Goal: Navigation & Orientation: Find specific page/section

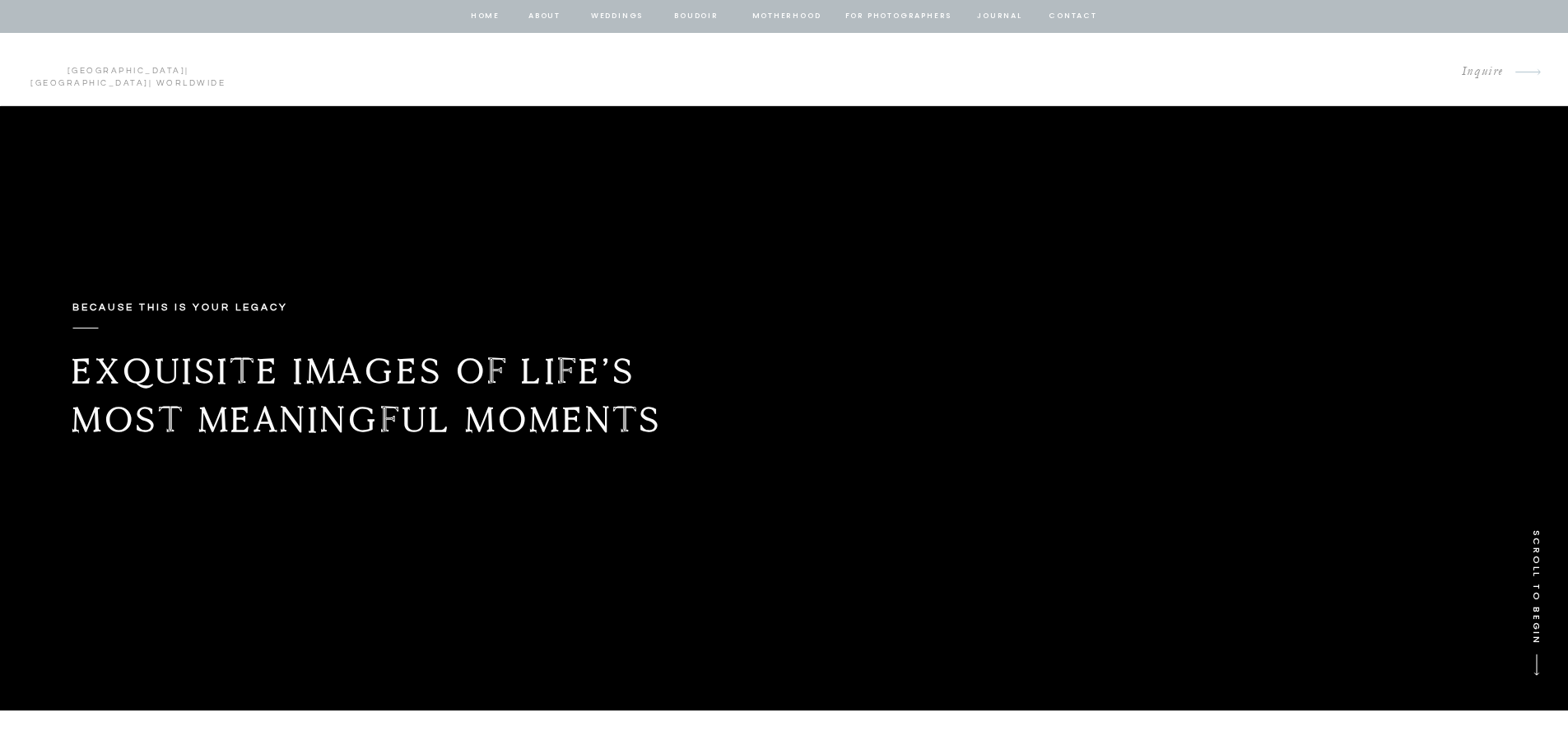
click at [619, 15] on nav "Weddings" at bounding box center [617, 16] width 56 height 15
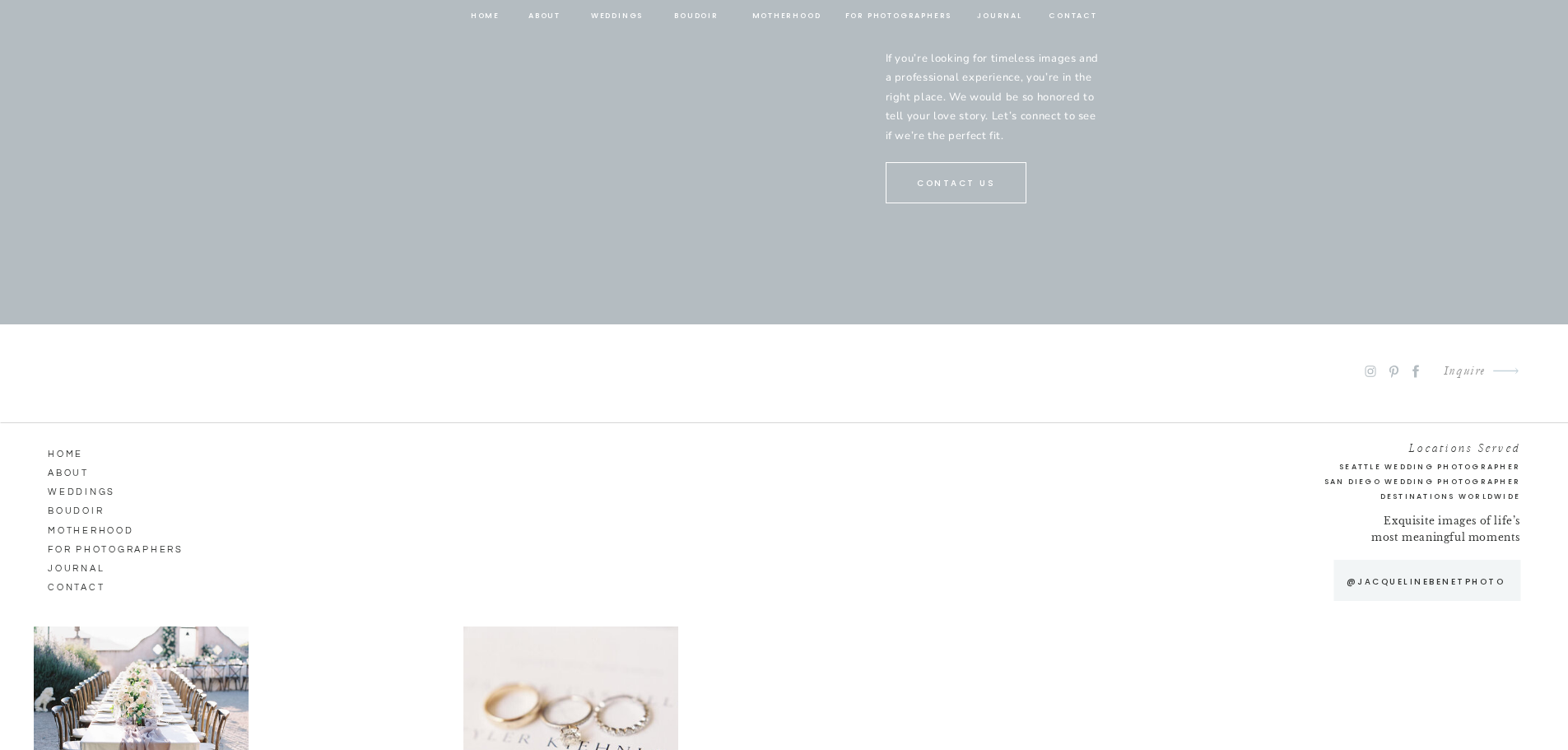
scroll to position [8634, 0]
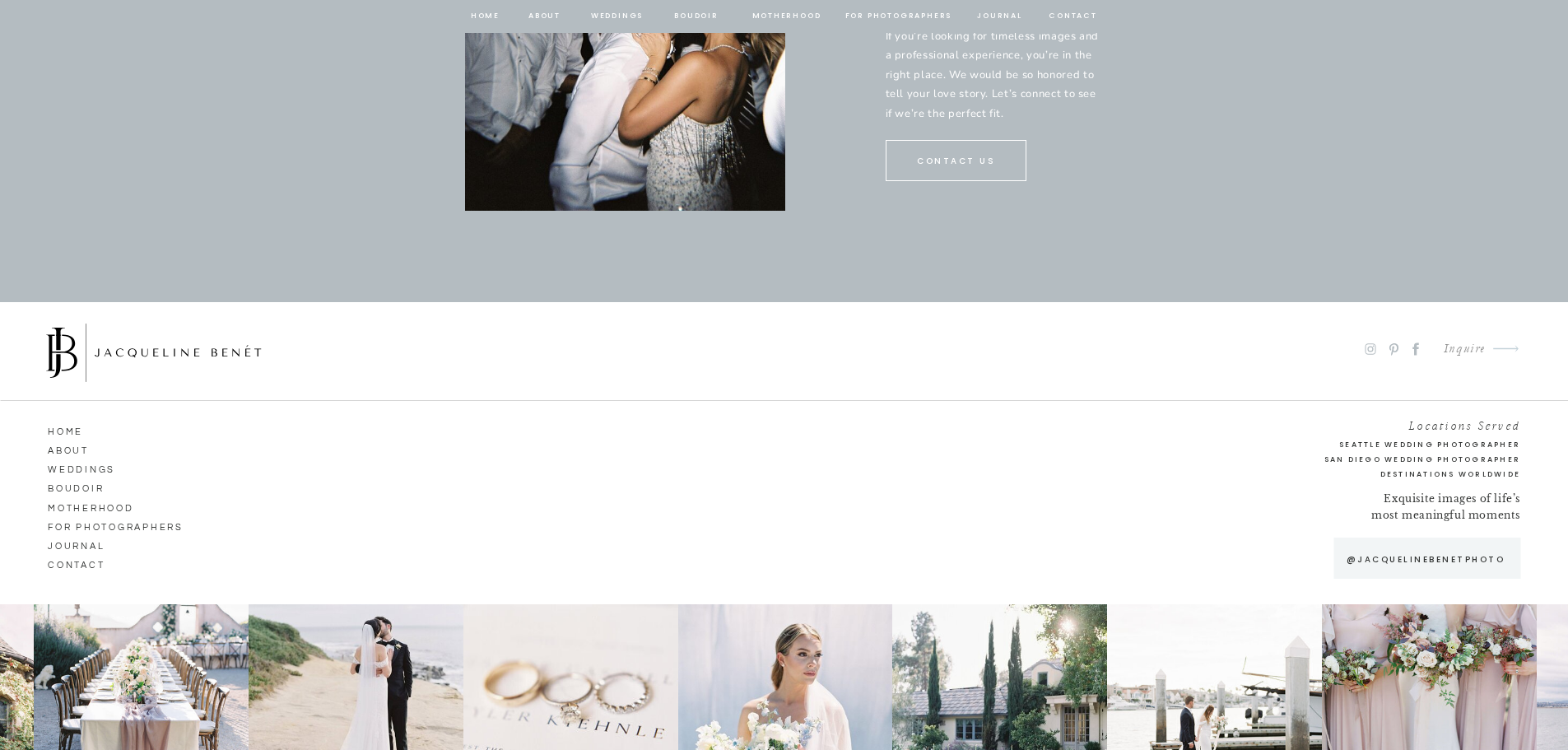
drag, startPoint x: 1574, startPoint y: 42, endPoint x: 1453, endPoint y: 578, distance: 549.5
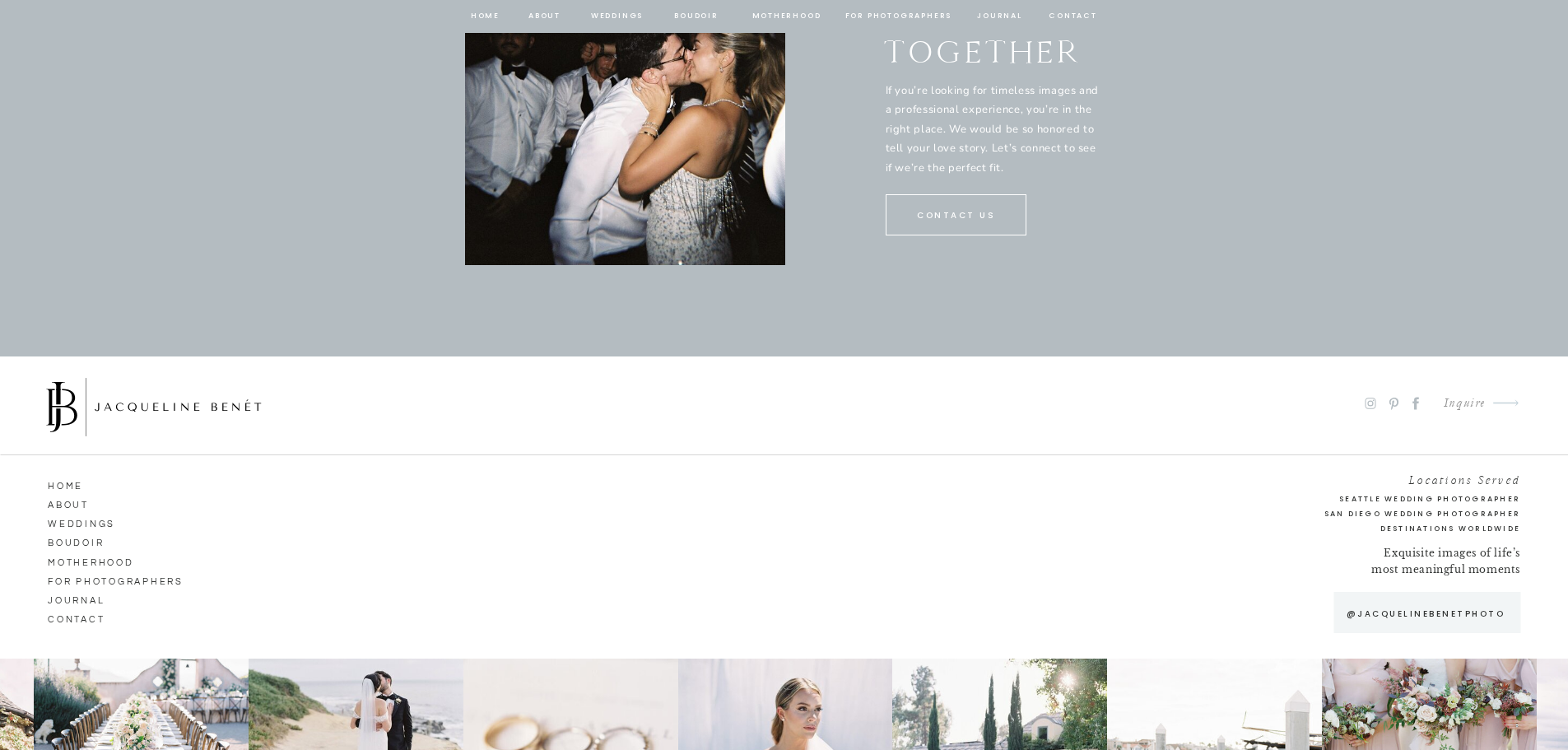
click at [536, 17] on nav "about" at bounding box center [545, 16] width 34 height 15
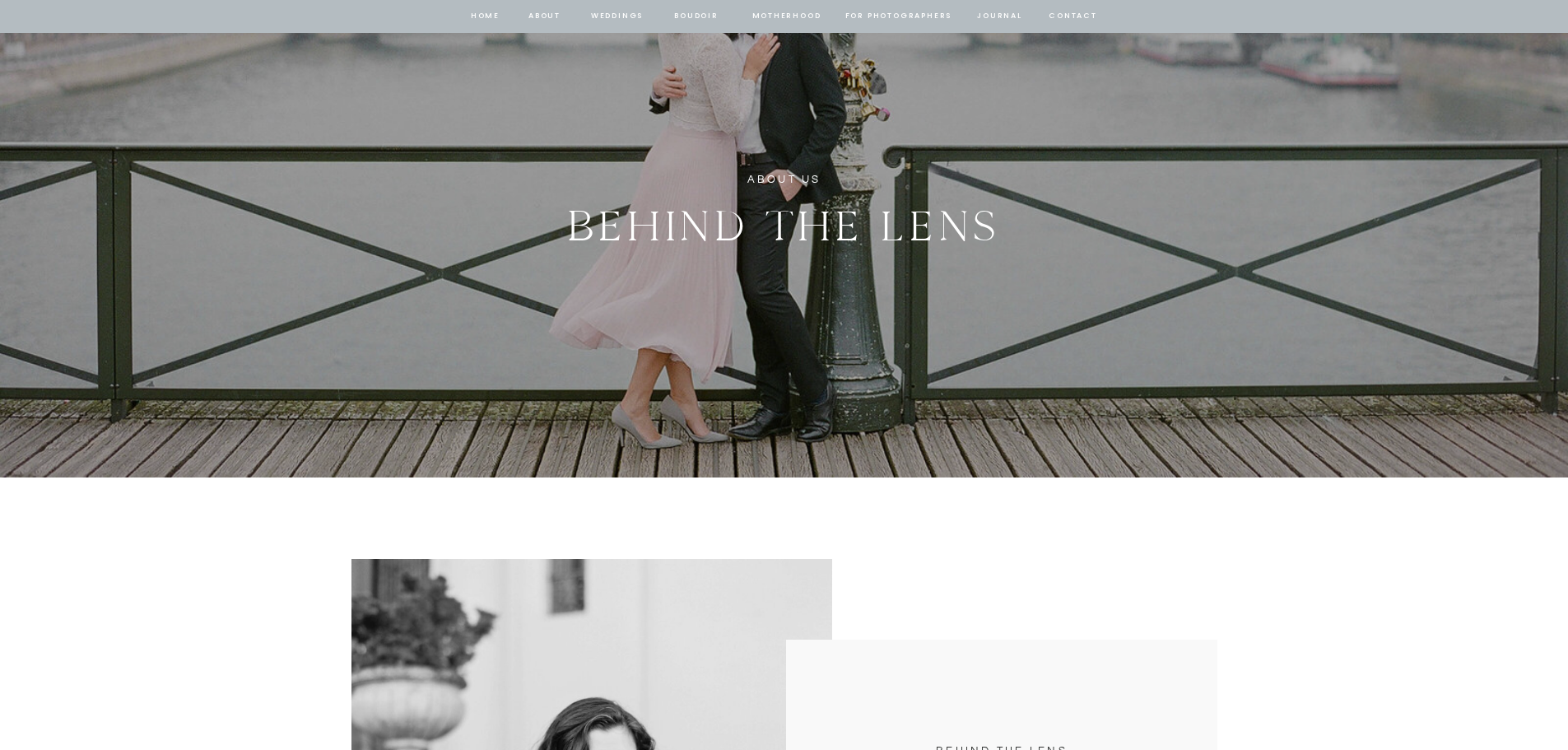
scroll to position [247, 0]
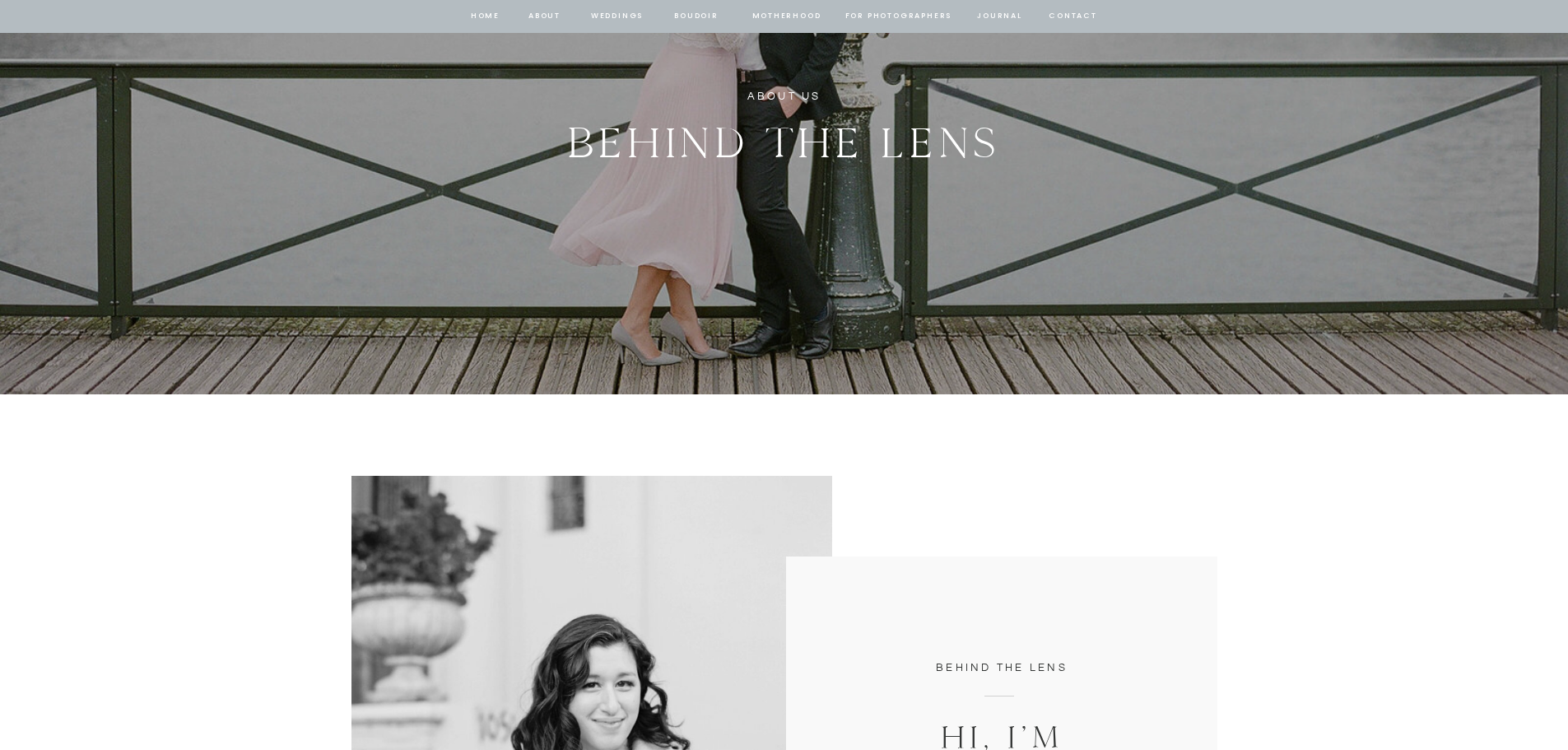
click at [1068, 17] on nav "contact" at bounding box center [1073, 16] width 52 height 15
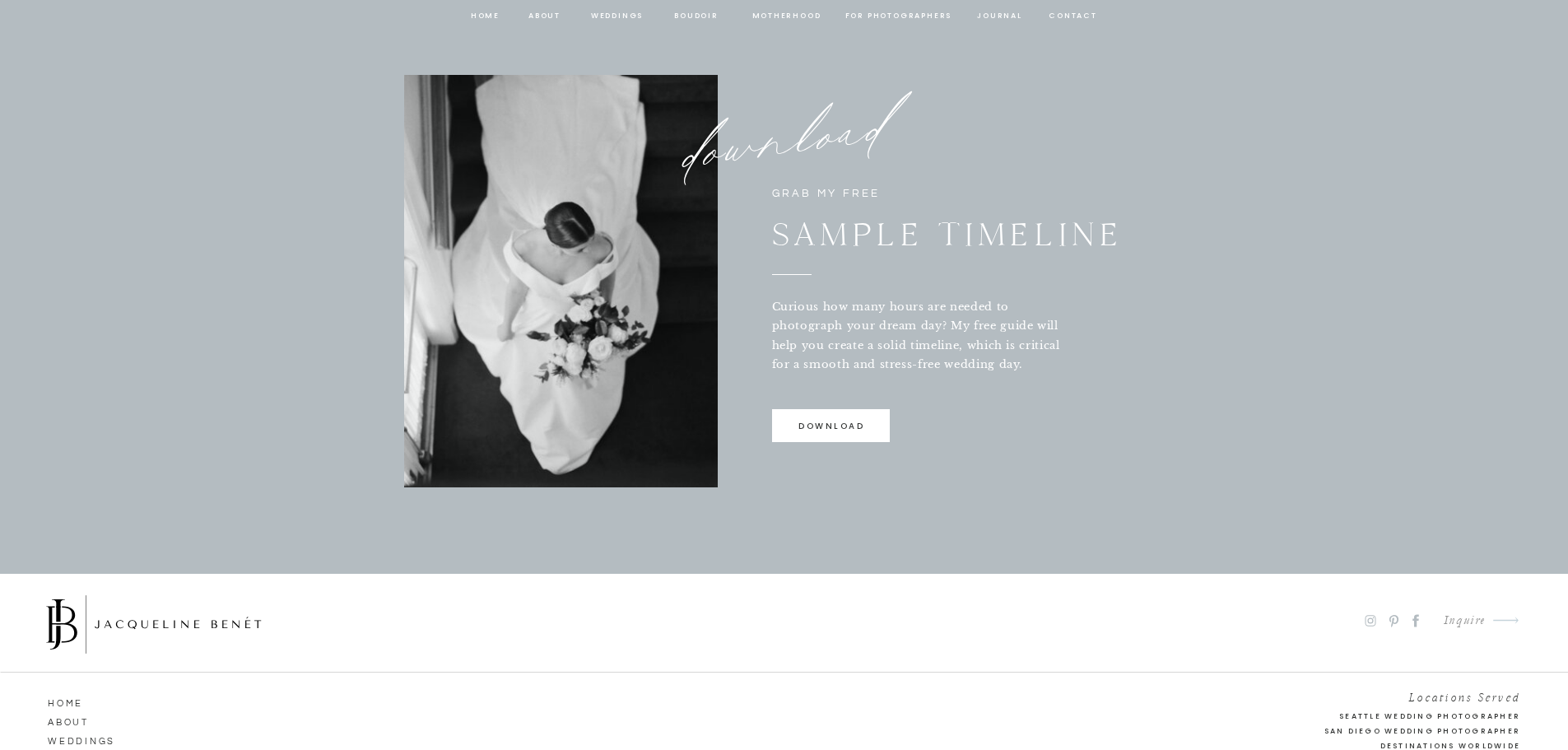
scroll to position [1098, 0]
